Goal: Task Accomplishment & Management: Manage account settings

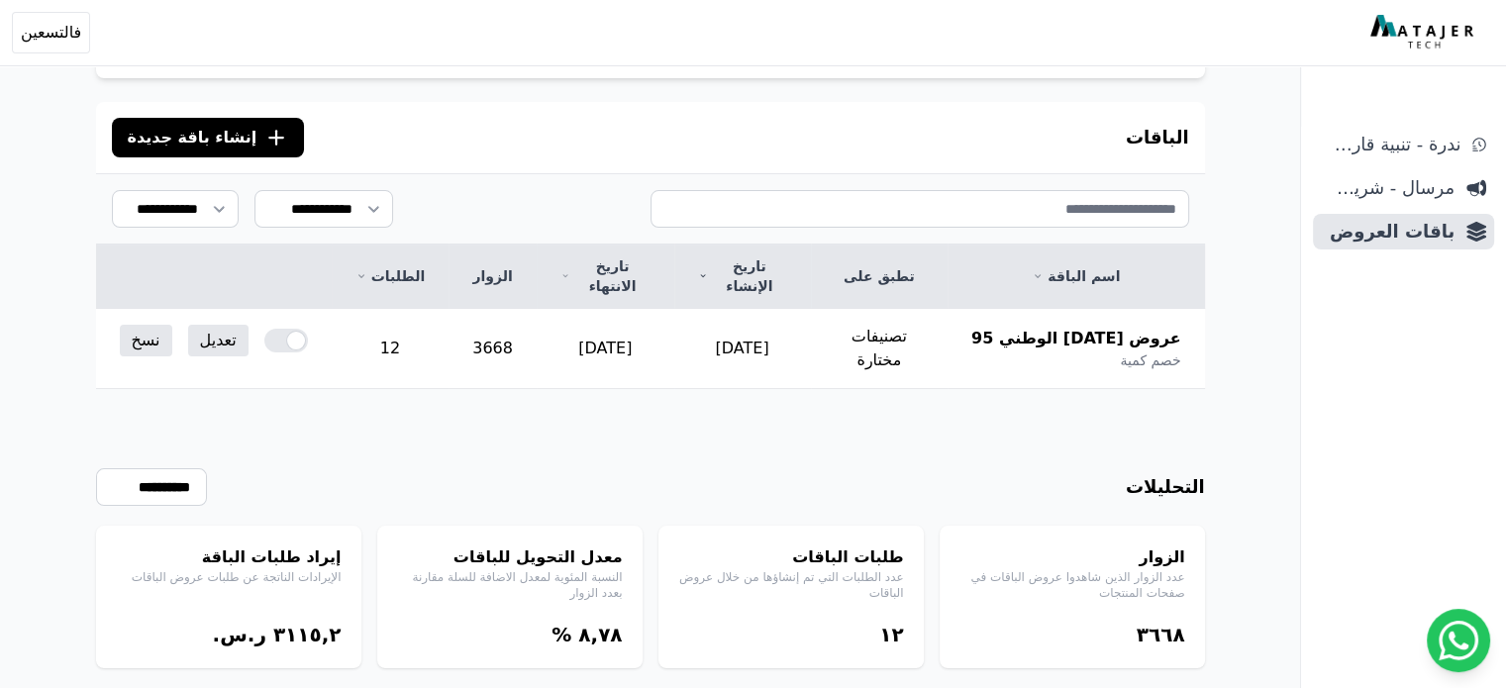
scroll to position [153, 0]
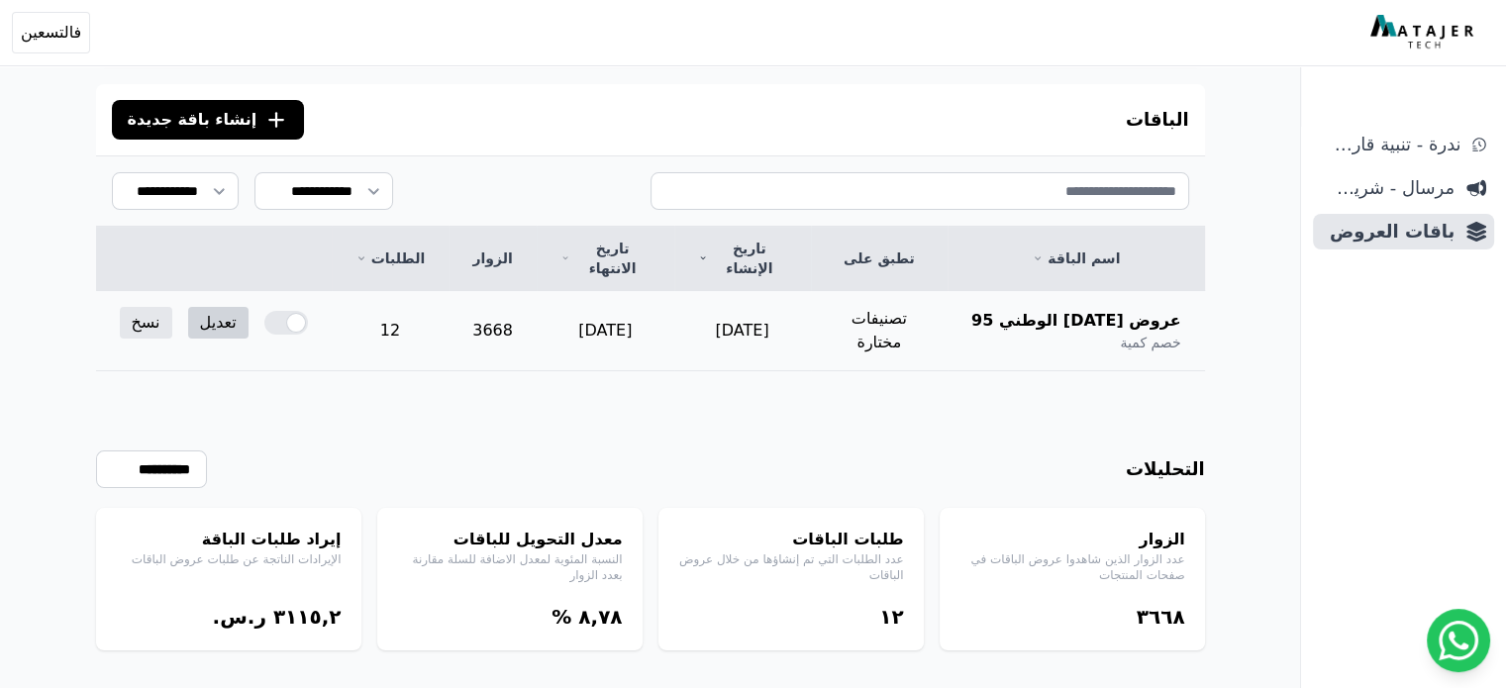
click at [191, 307] on link "تعديل" at bounding box center [218, 323] width 60 height 32
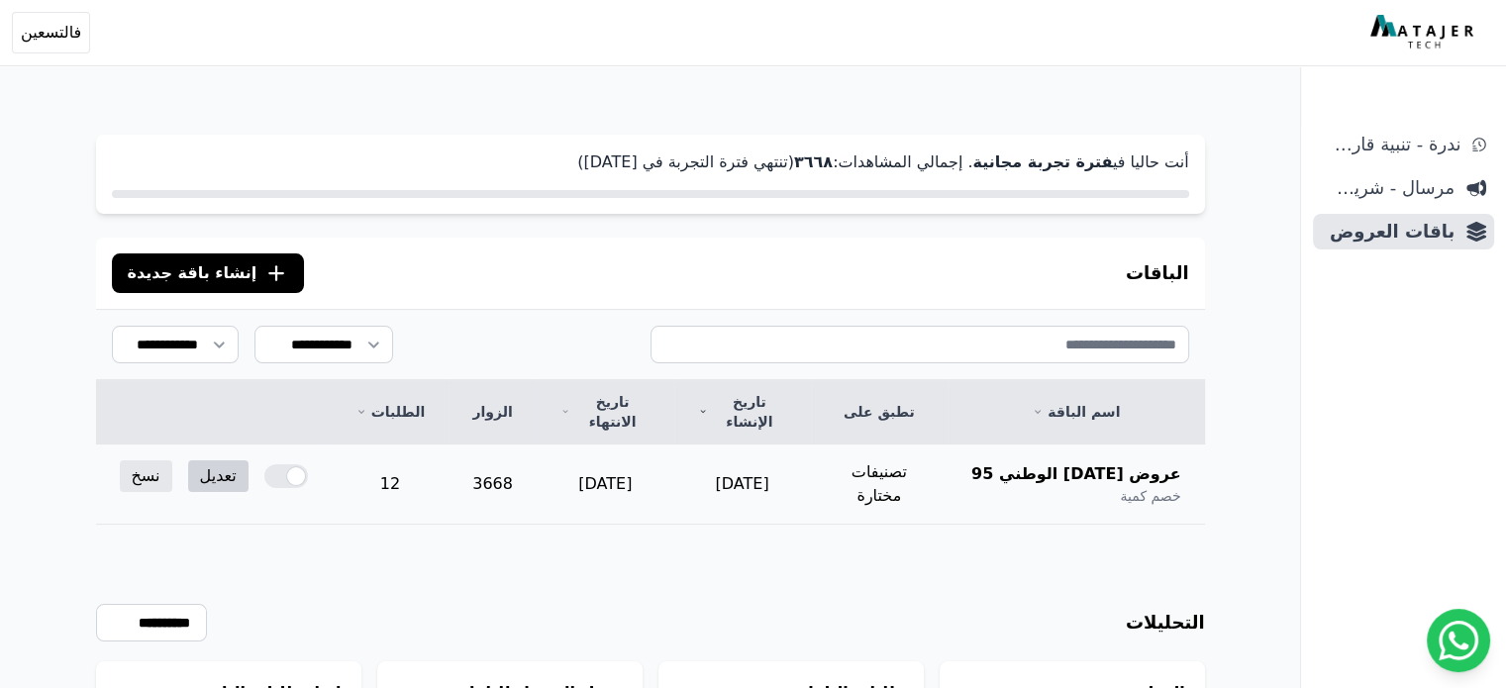
click at [215, 460] on link "تعديل" at bounding box center [218, 476] width 60 height 32
